Goal: Transaction & Acquisition: Subscribe to service/newsletter

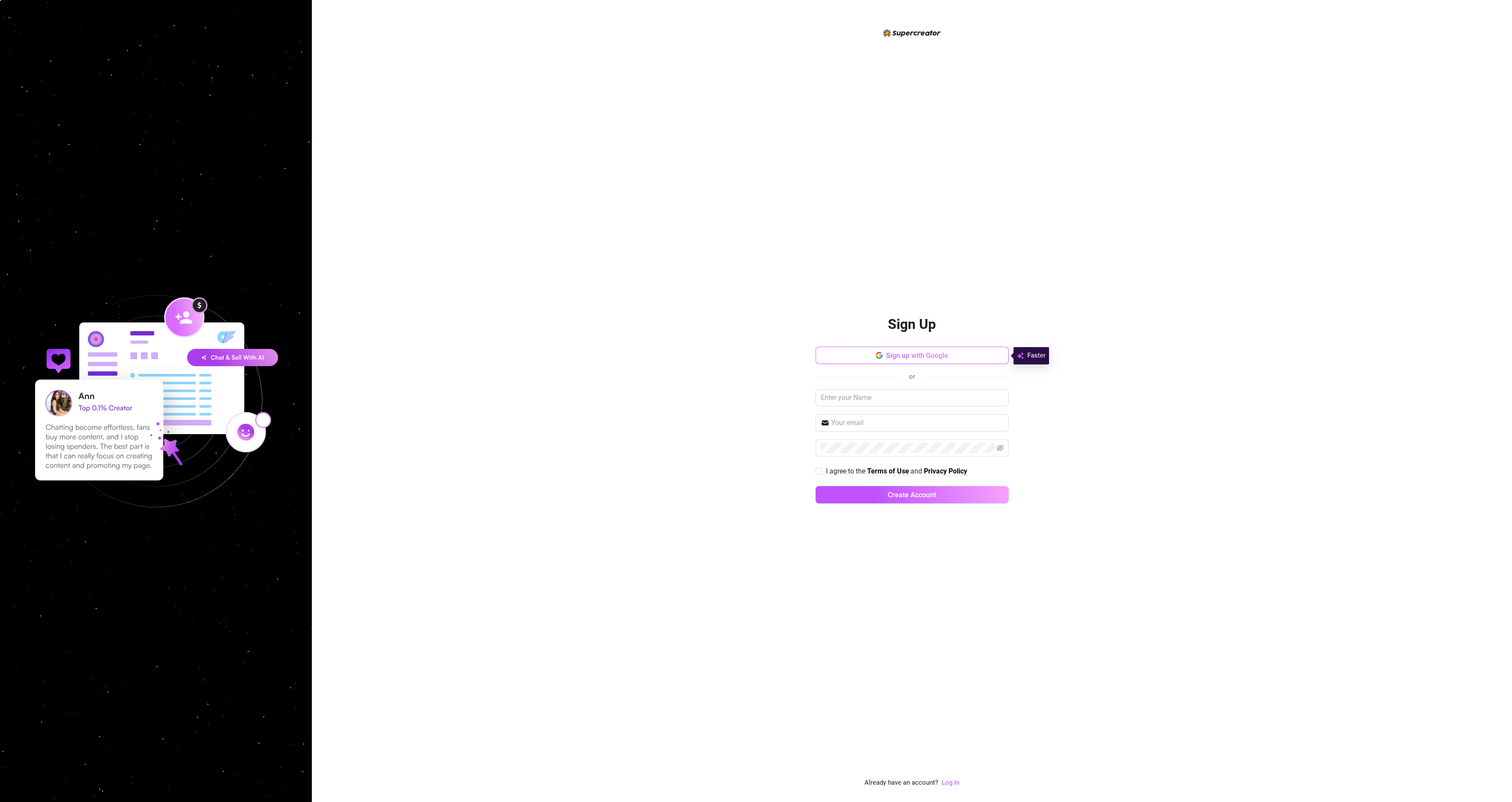
click at [926, 351] on button "Sign up with Google" at bounding box center [912, 356] width 193 height 18
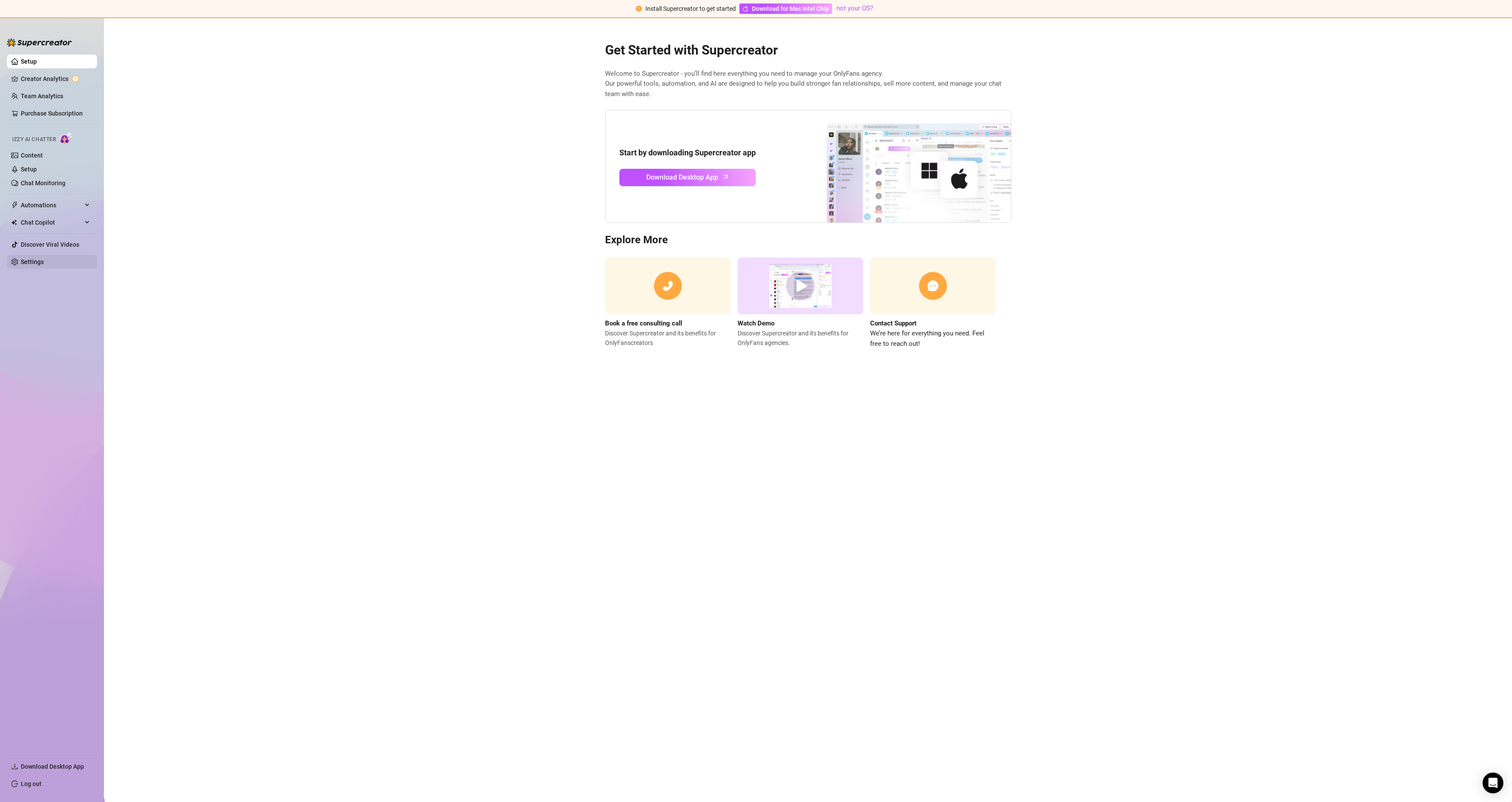
click at [23, 265] on link "Settings" at bounding box center [32, 262] width 23 height 7
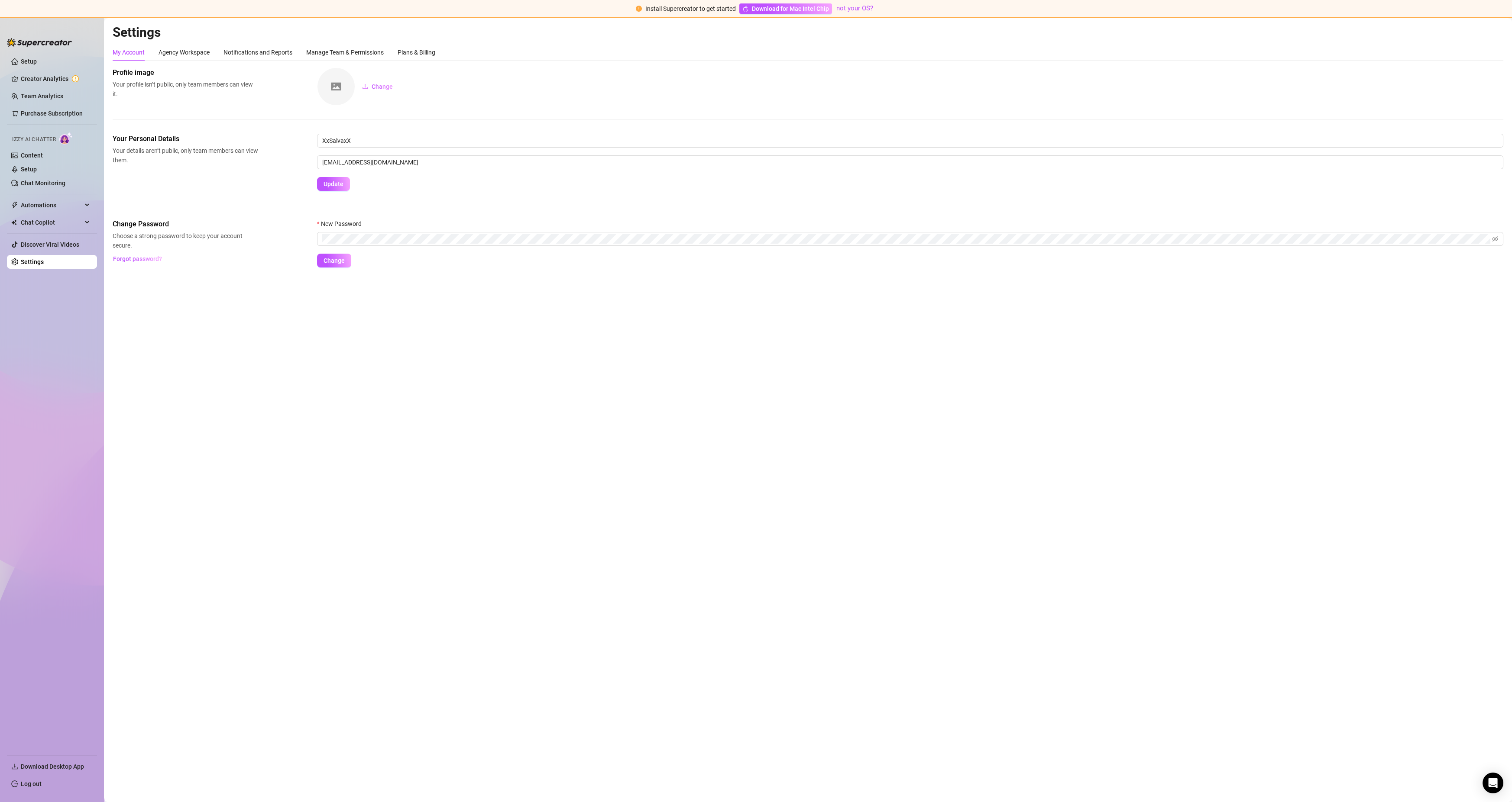
click at [203, 42] on div "Settings My Account Agency Workspace Notifications and Reports Manage Team & Pe…" at bounding box center [808, 151] width 1391 height 253
click at [194, 53] on div "Agency Workspace" at bounding box center [184, 52] width 51 height 9
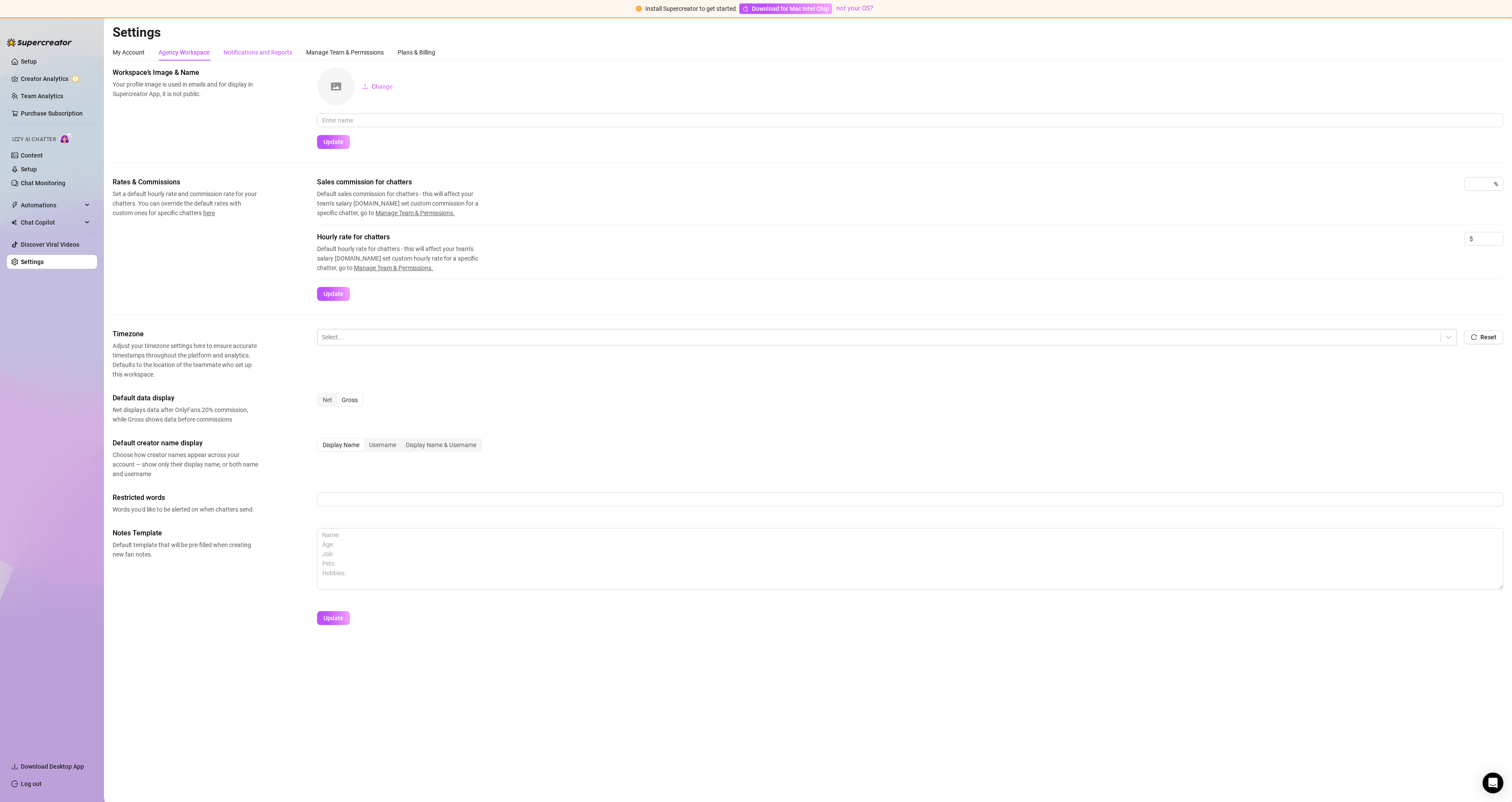
click at [238, 54] on div "Notifications and Reports" at bounding box center [258, 52] width 69 height 9
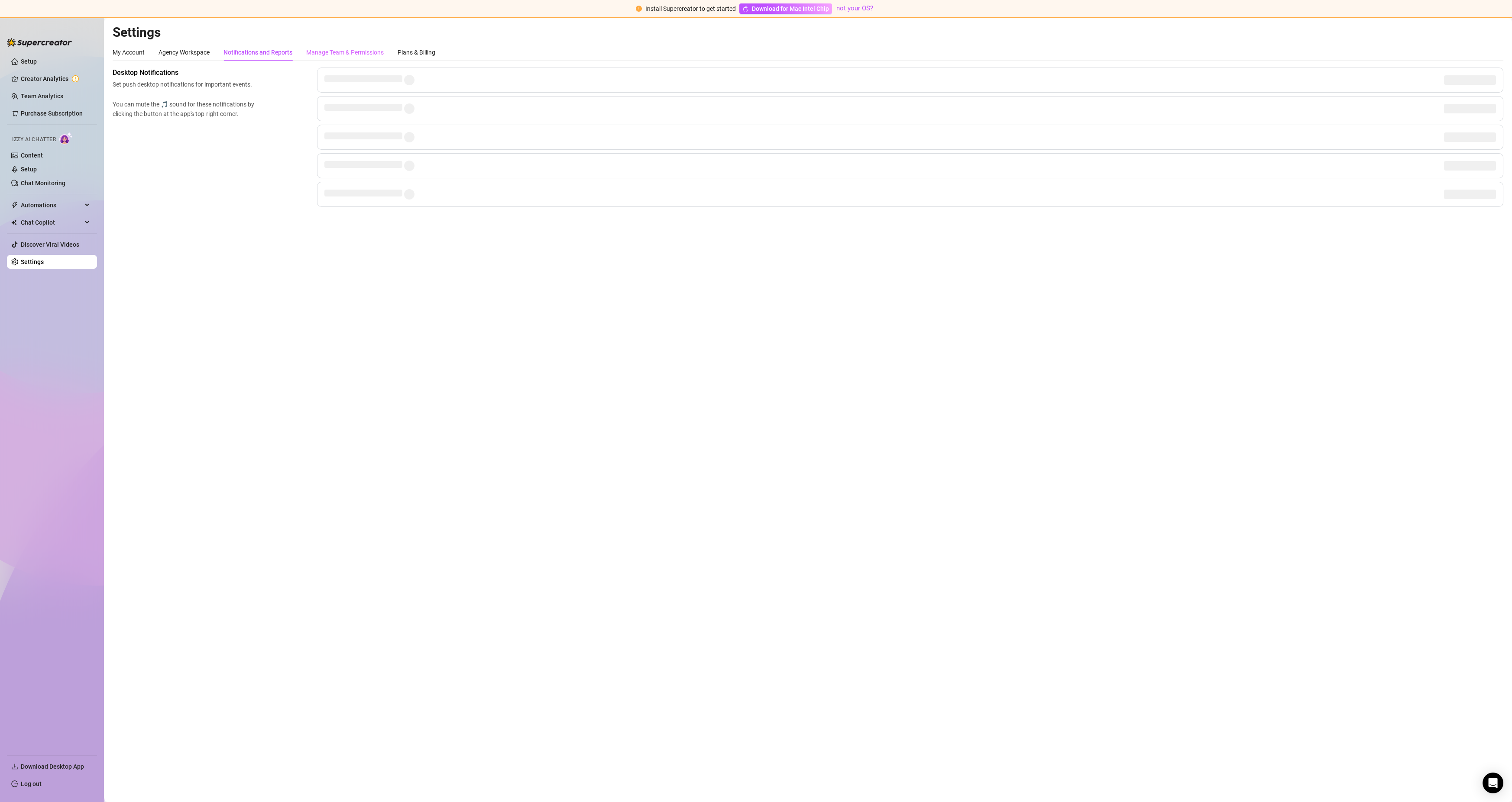
click at [343, 47] on div "Manage Team & Permissions" at bounding box center [345, 52] width 77 height 16
click at [274, 50] on div "Notifications and Reports" at bounding box center [258, 52] width 69 height 9
click at [130, 50] on div "My Account" at bounding box center [129, 52] width 32 height 9
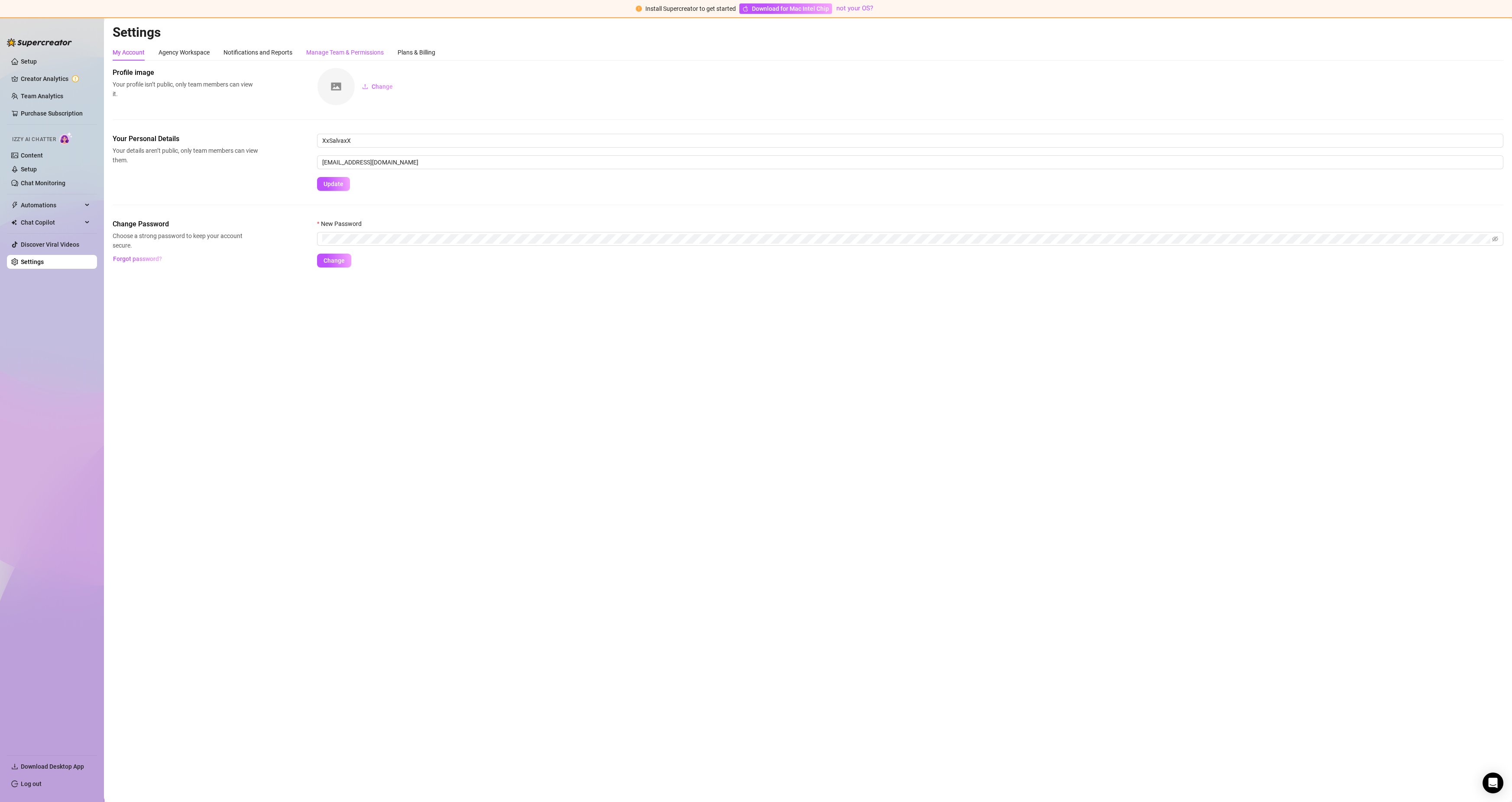
click at [337, 56] on div "Manage Team & Permissions" at bounding box center [345, 52] width 77 height 9
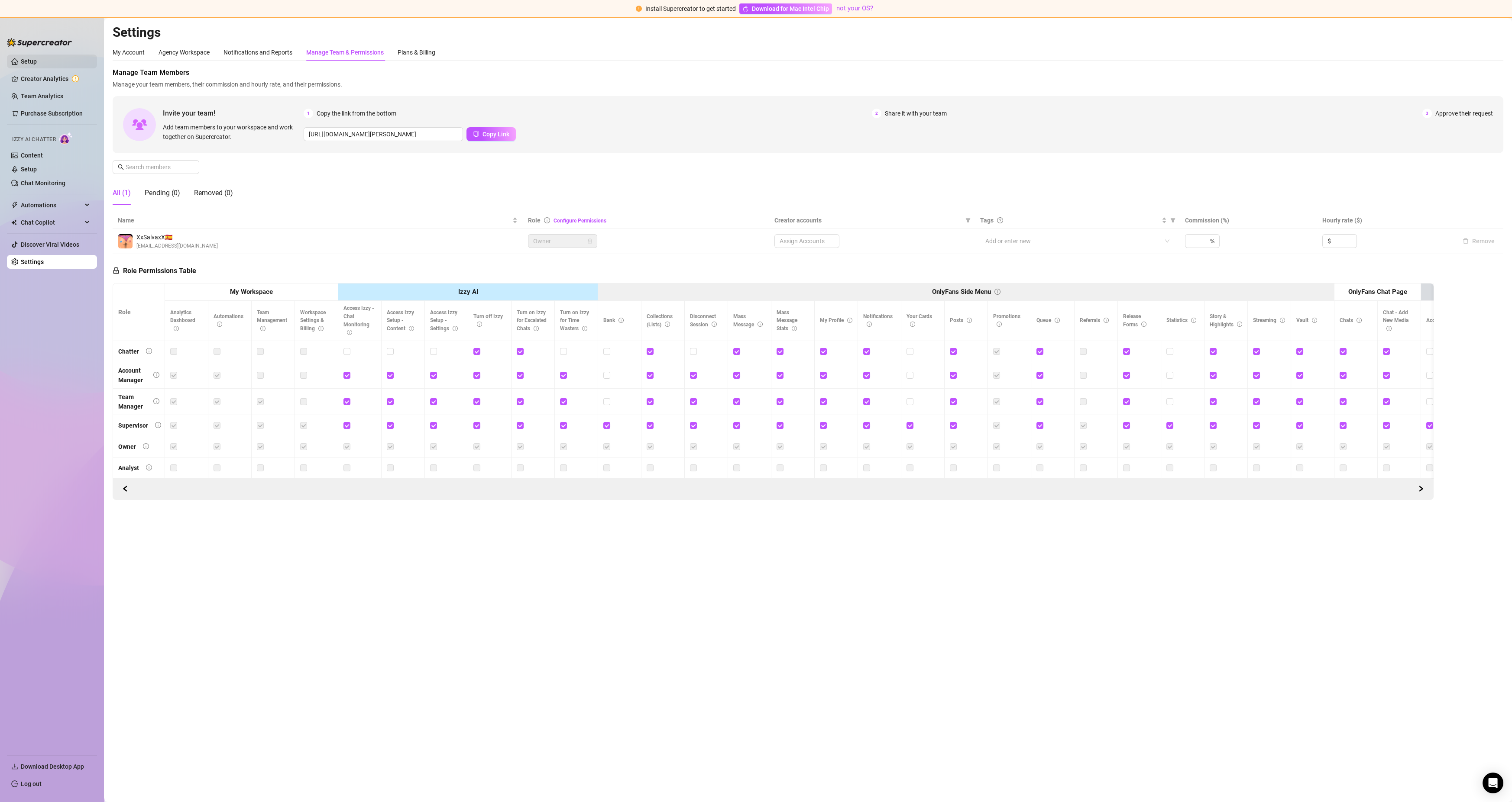
click at [31, 60] on link "Setup" at bounding box center [28, 62] width 16 height 7
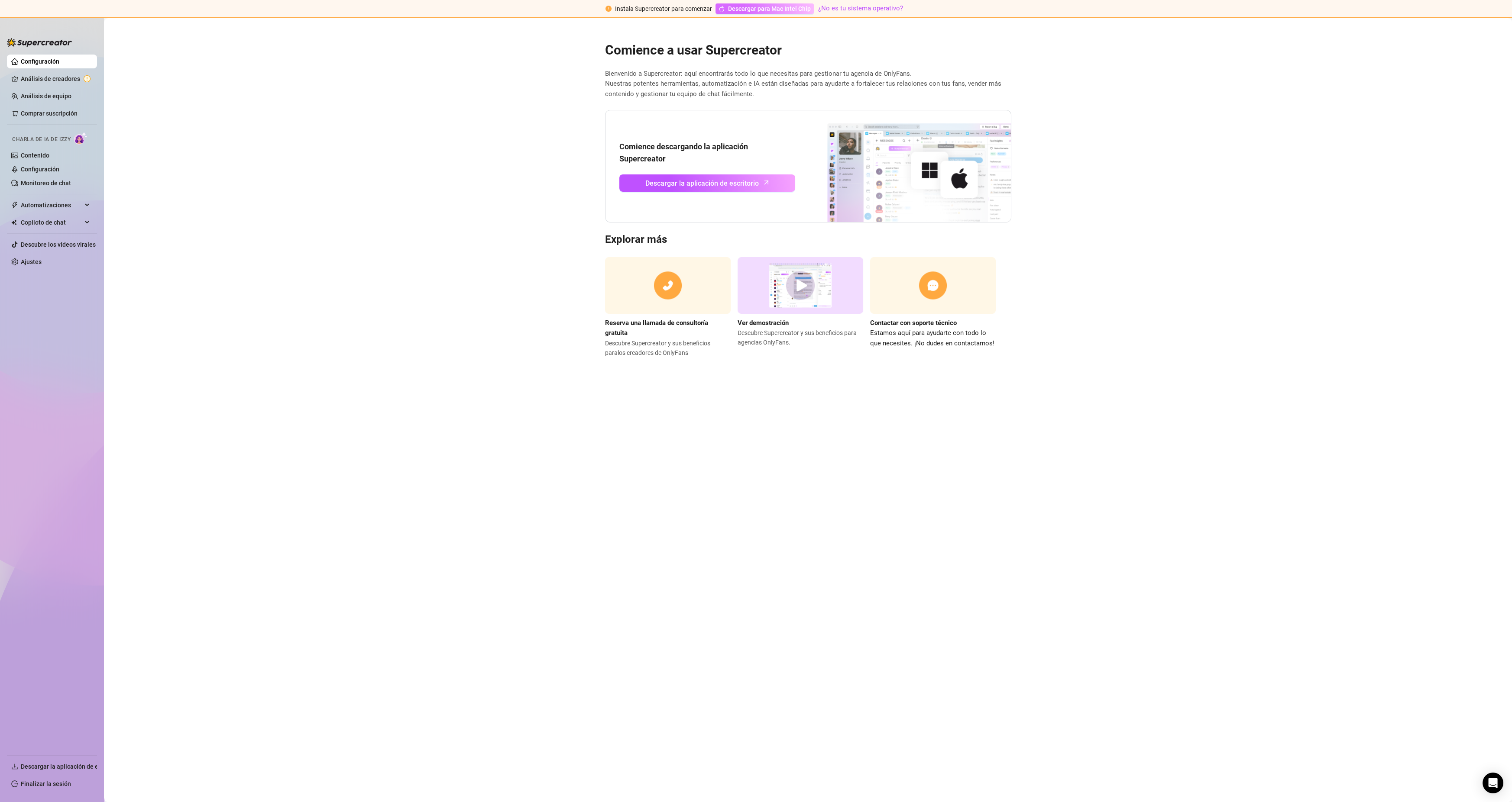
click at [778, 8] on font "Descargar para Mac Intel Chip" at bounding box center [769, 9] width 83 height 7
click at [41, 78] on link "Análisis de creadores" at bounding box center [55, 79] width 70 height 14
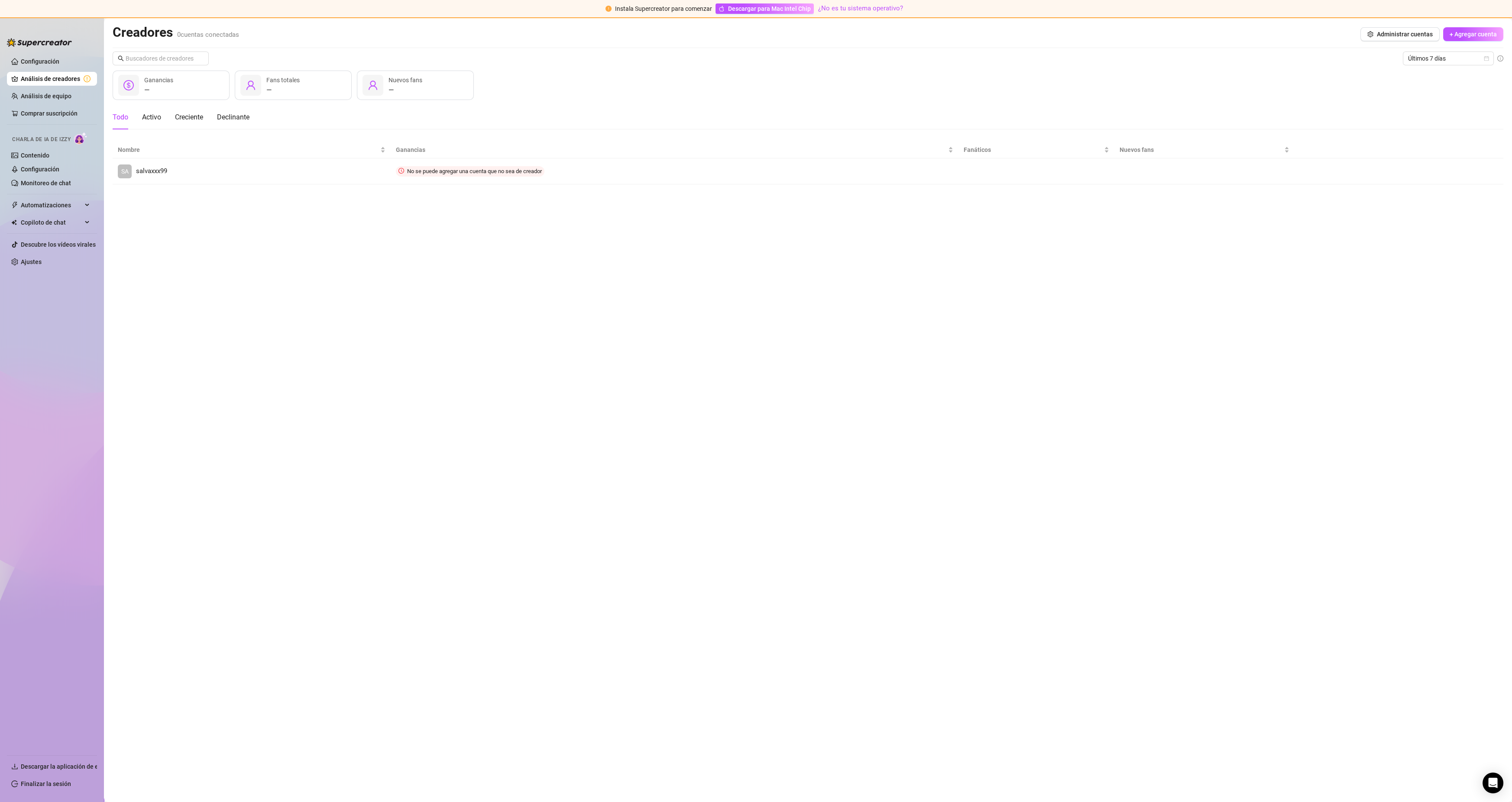
click at [41, 106] on ul "Configuración Análisis de creadores Análisis de equipo Comprar suscripción Char…" at bounding box center [52, 401] width 90 height 701
click at [40, 109] on link "Comprar suscripción" at bounding box center [55, 114] width 69 height 14
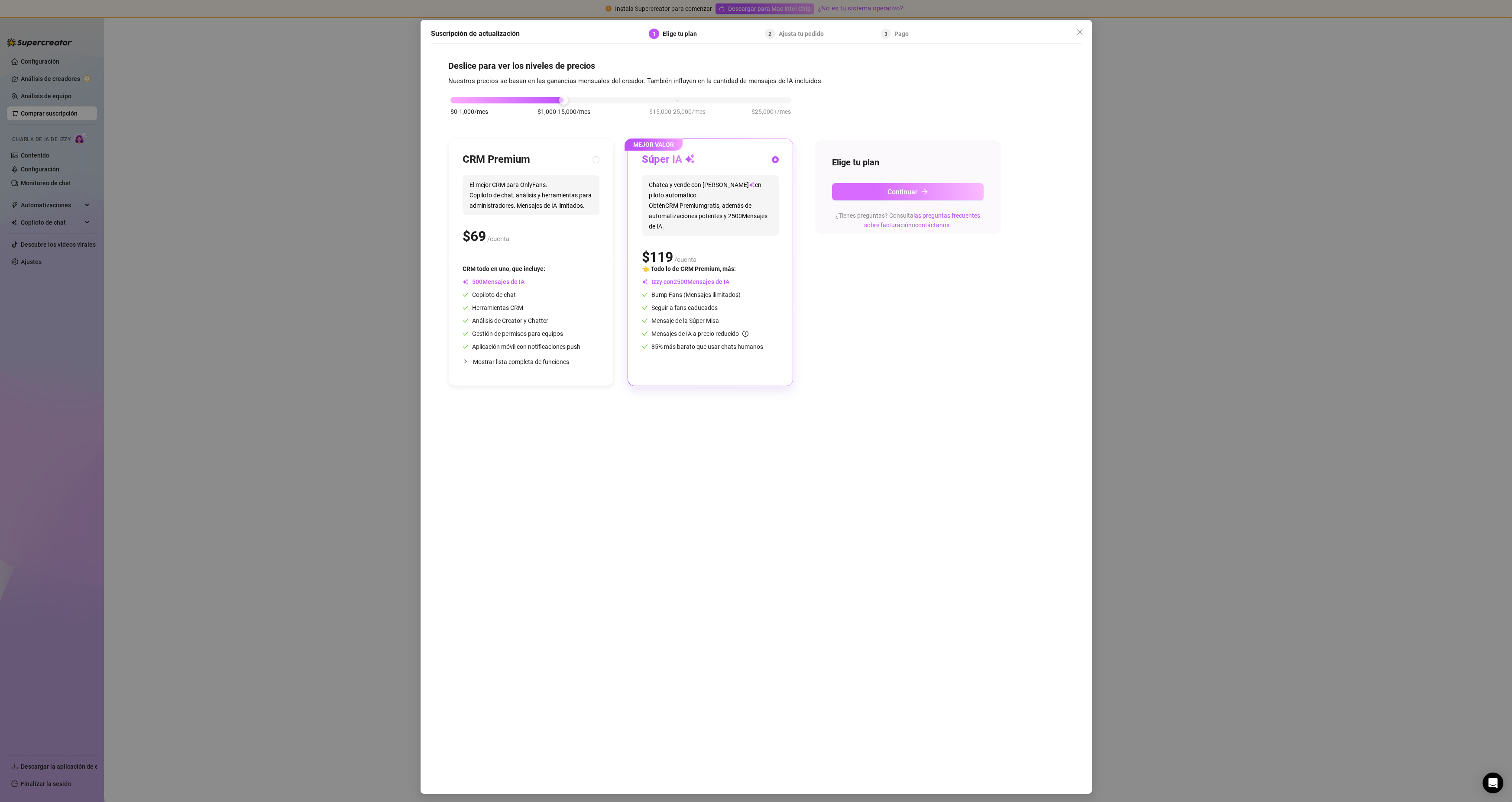
click at [907, 186] on button "Continuar" at bounding box center [908, 192] width 151 height 18
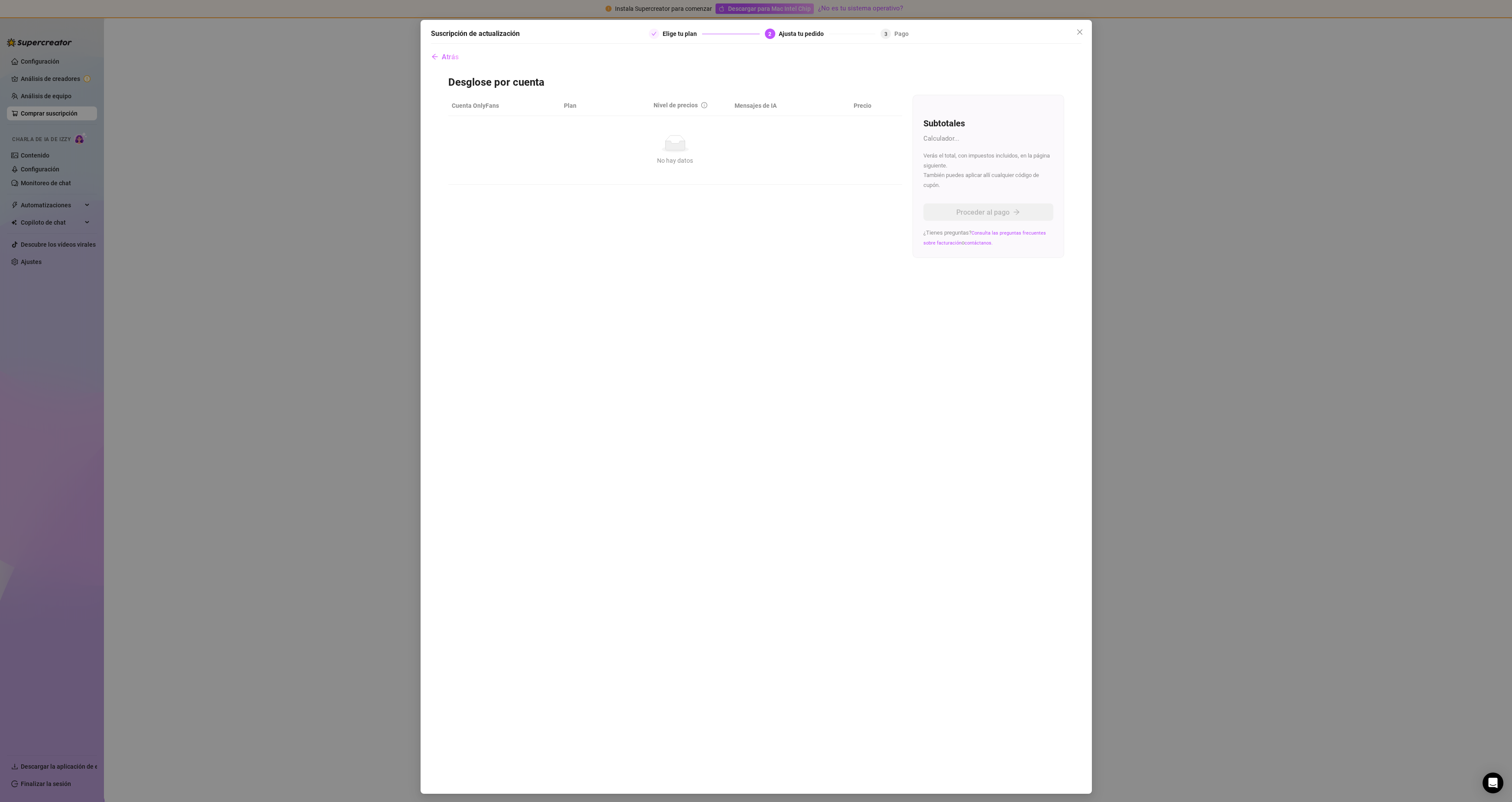
click at [665, 34] on font "Elige tu plan" at bounding box center [680, 34] width 34 height 7
click at [649, 32] on div at bounding box center [654, 34] width 11 height 11
click at [442, 55] on font "Atrás" at bounding box center [450, 57] width 17 height 8
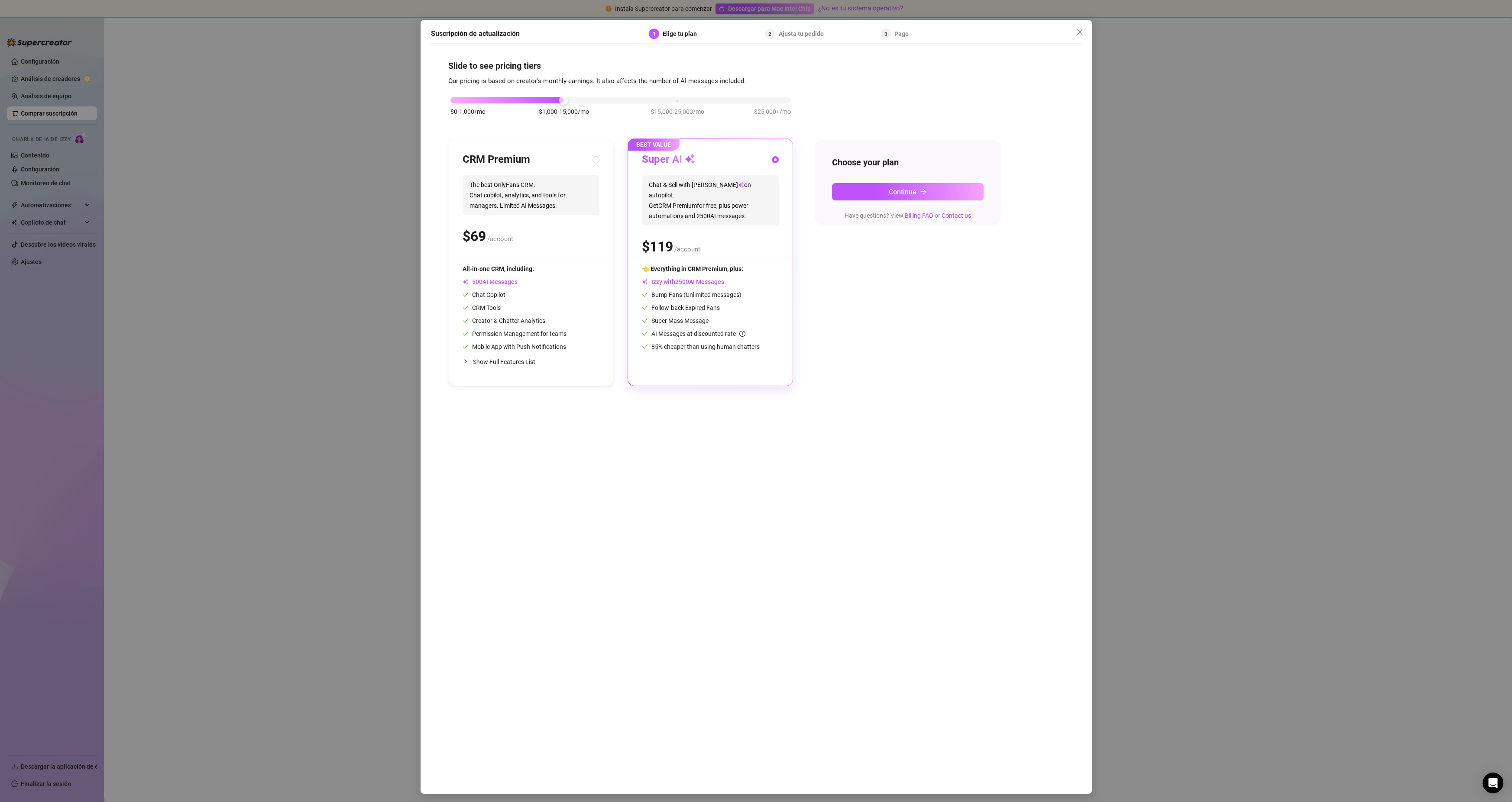
click at [542, 232] on div "$ /account" at bounding box center [531, 236] width 137 height 22
radio input "true"
radio input "false"
click at [542, 232] on div "$ /account" at bounding box center [531, 236] width 137 height 22
click at [664, 251] on div "Super AI Chat & Sell with Izzy on autopilot. Get CRM Premium for free, plus pow…" at bounding box center [710, 204] width 137 height 104
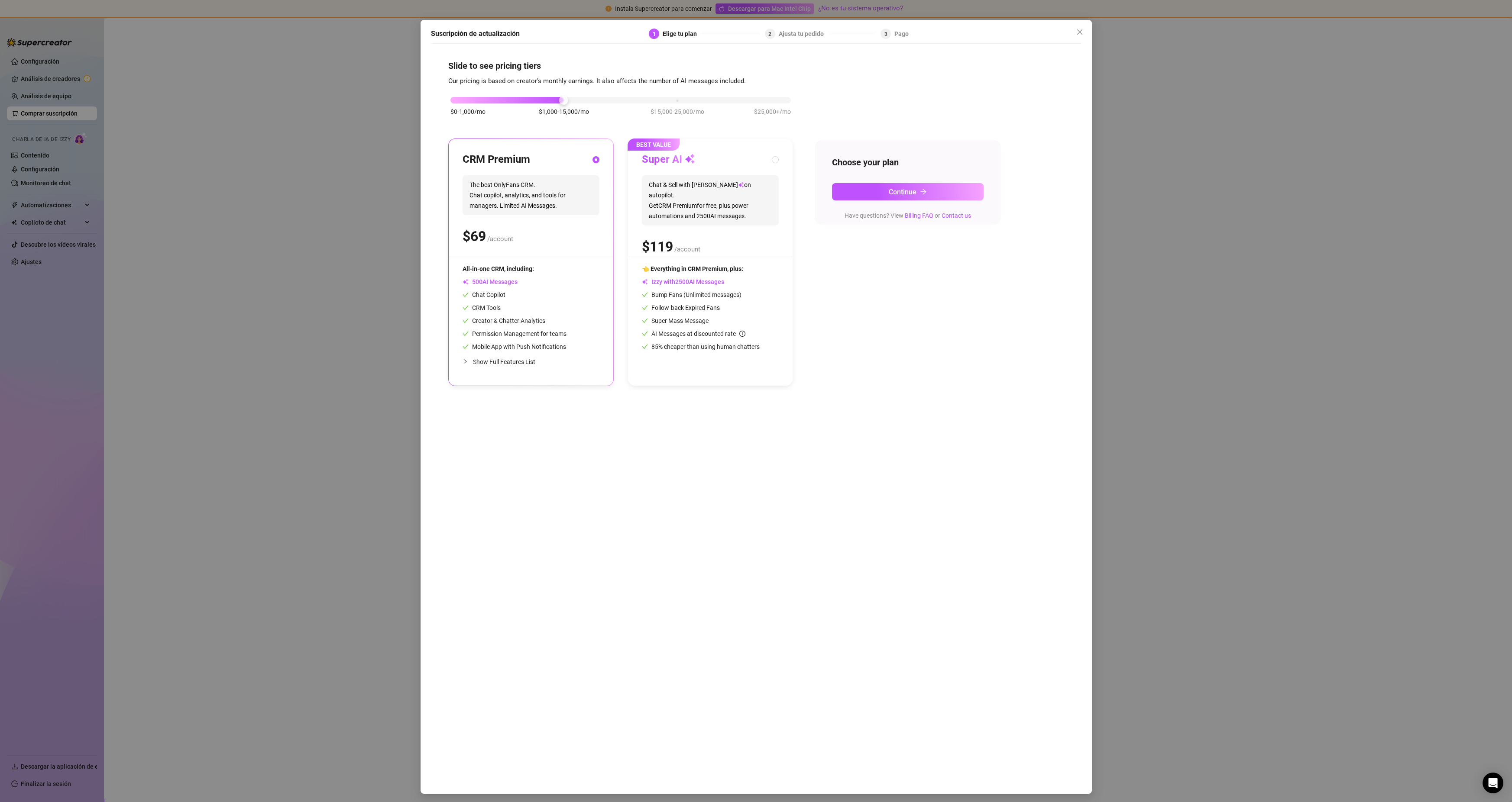
radio input "false"
radio input "true"
click at [891, 185] on button "Continue" at bounding box center [908, 192] width 151 height 18
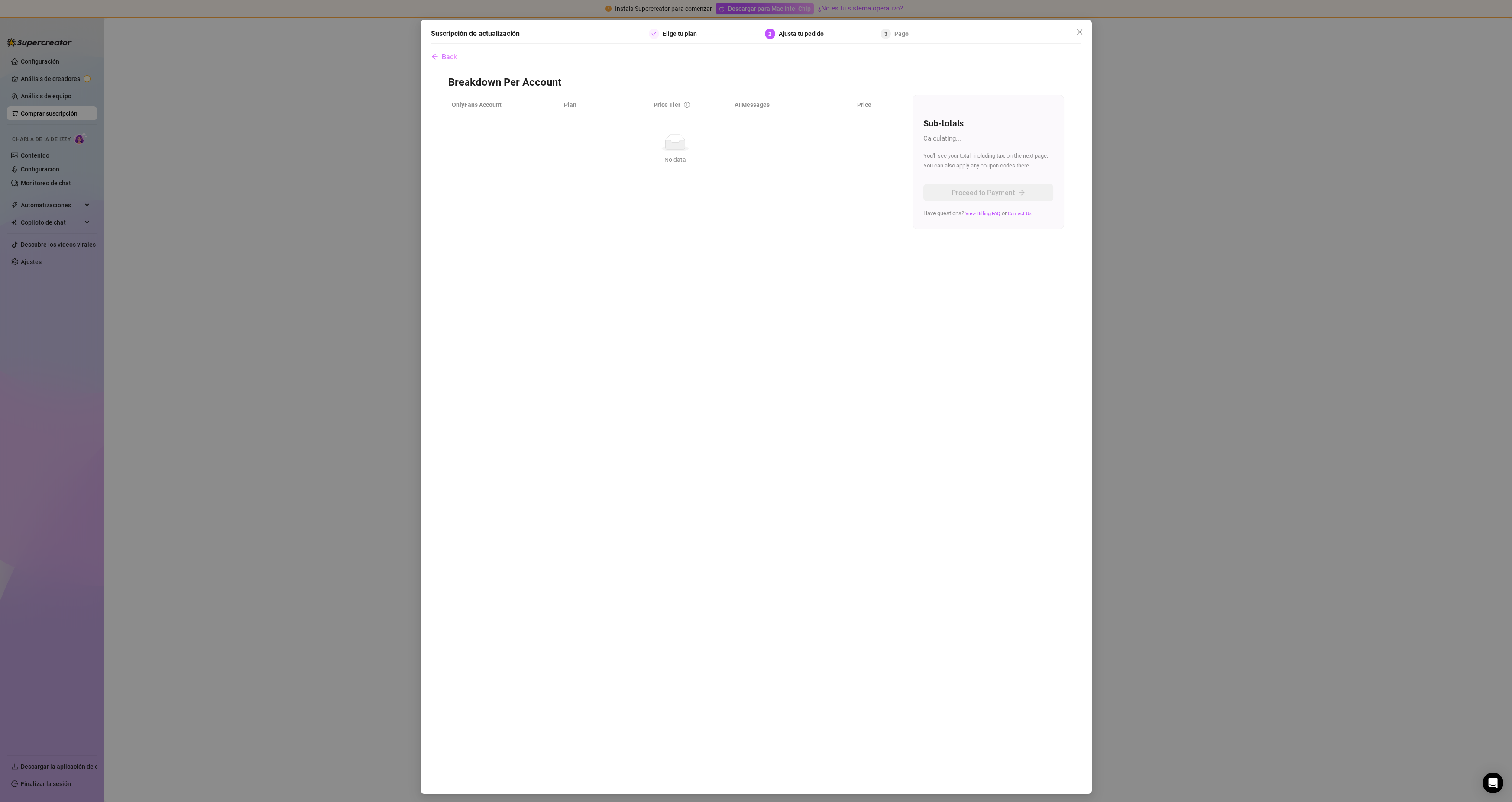
click at [668, 417] on div "Back Breakdown Per Account OnlyFans Account Plan Price Tier AI Messages Price N…" at bounding box center [756, 417] width 650 height 737
click at [773, 31] on div "2" at bounding box center [770, 34] width 11 height 11
click at [1074, 30] on span "Cerca" at bounding box center [1080, 32] width 14 height 7
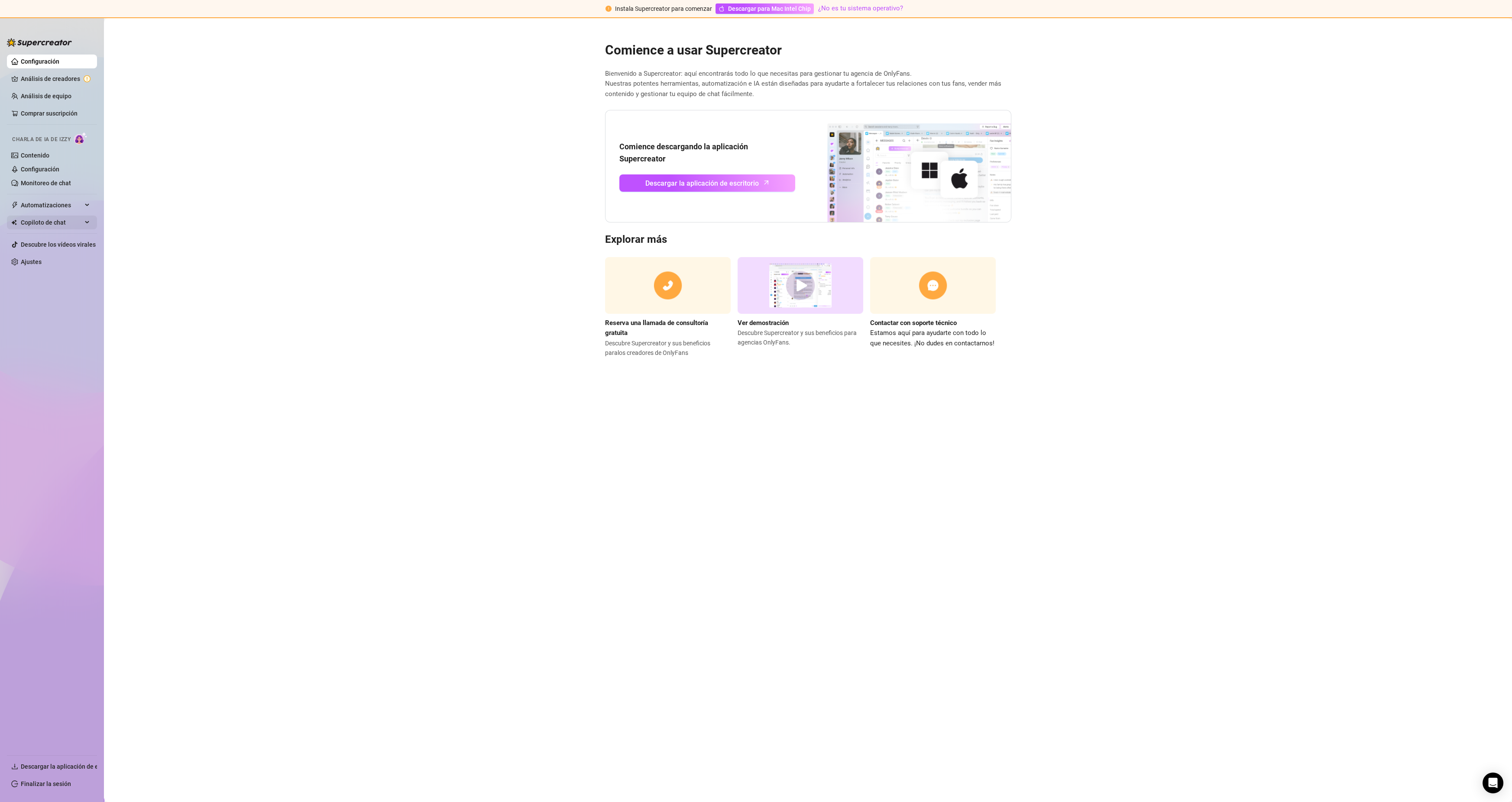
click at [52, 226] on span "Copiloto de chat" at bounding box center [51, 222] width 62 height 14
